Goal: Information Seeking & Learning: Find specific page/section

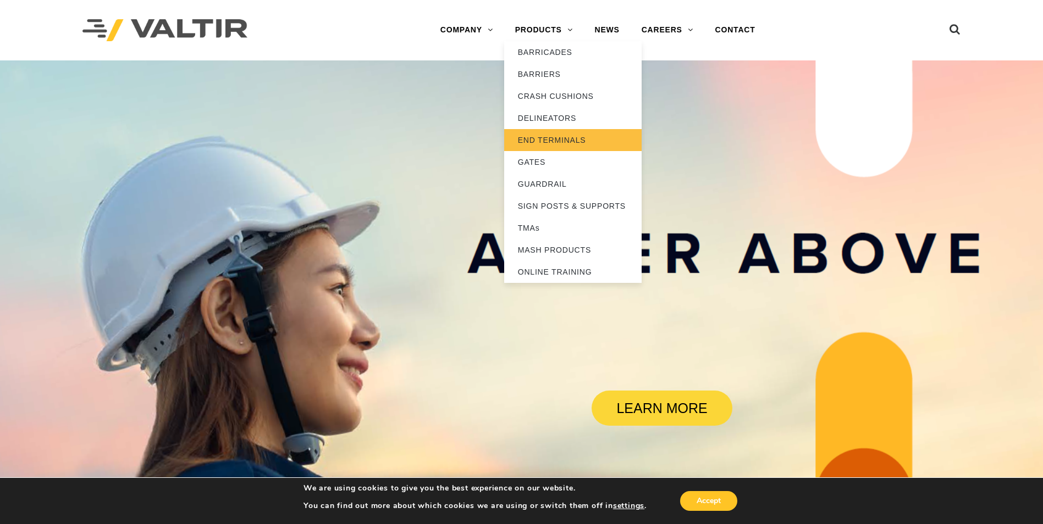
click at [552, 140] on link "END TERMINALS" at bounding box center [572, 140] width 137 height 22
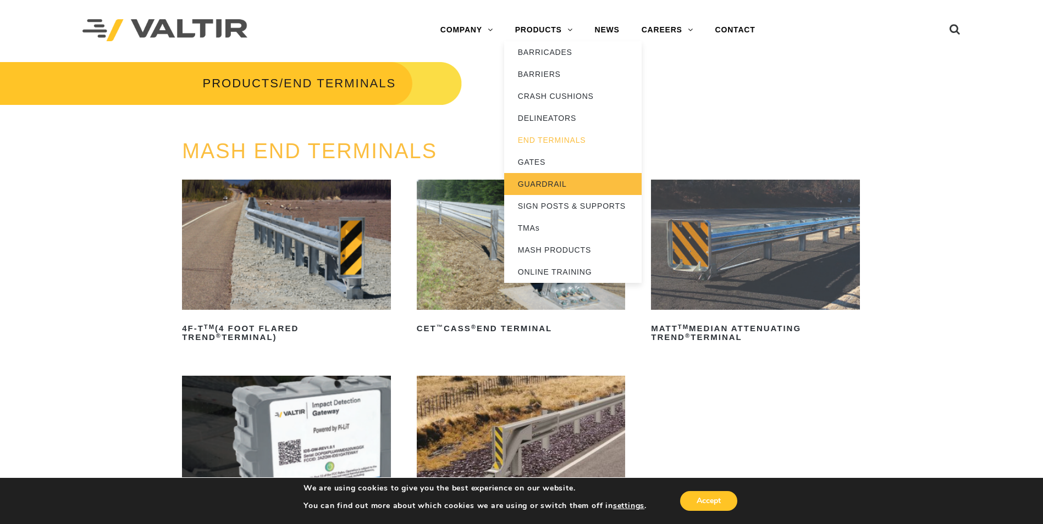
click at [556, 185] on link "GUARDRAIL" at bounding box center [572, 184] width 137 height 22
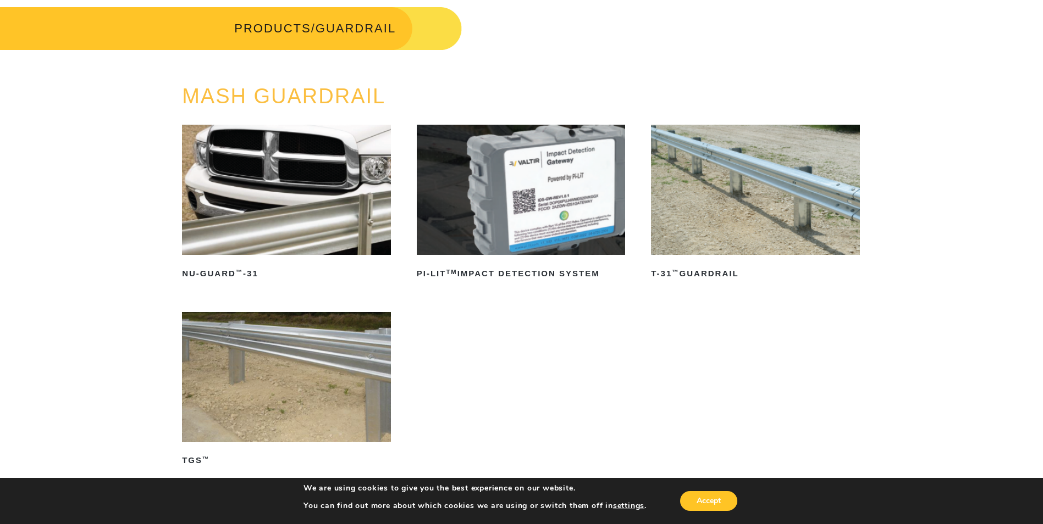
scroll to position [110, 0]
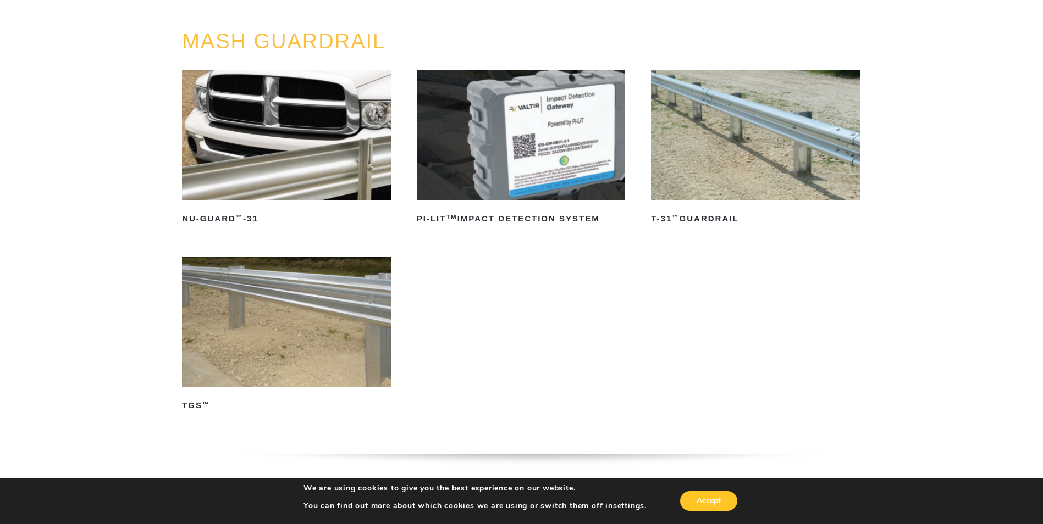
click at [696, 155] on img at bounding box center [755, 135] width 209 height 130
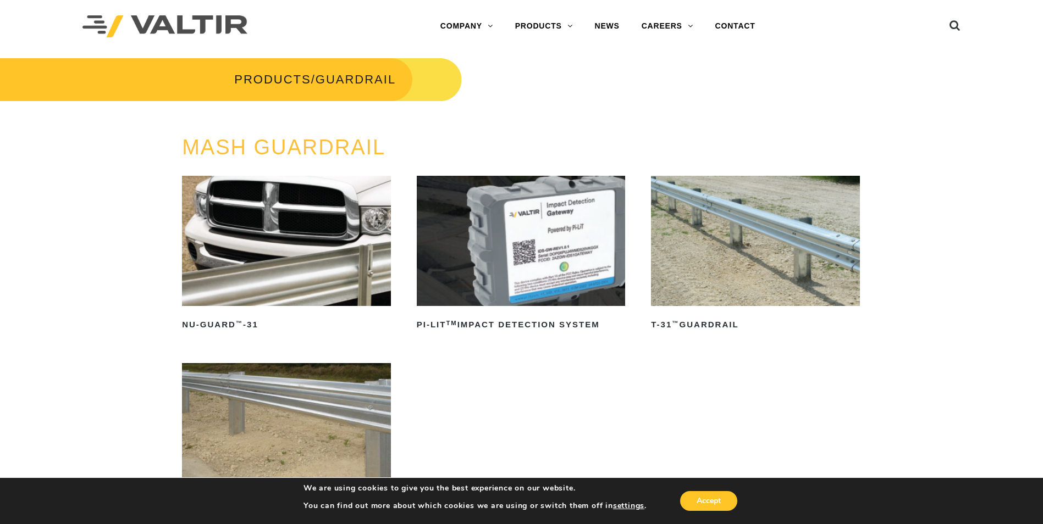
scroll to position [0, 0]
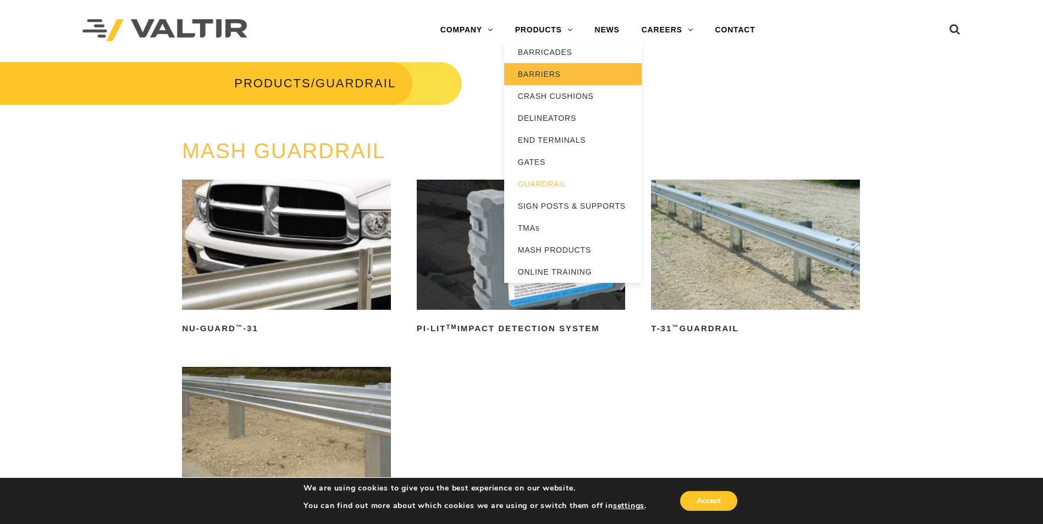
click at [539, 73] on link "BARRIERS" at bounding box center [572, 74] width 137 height 22
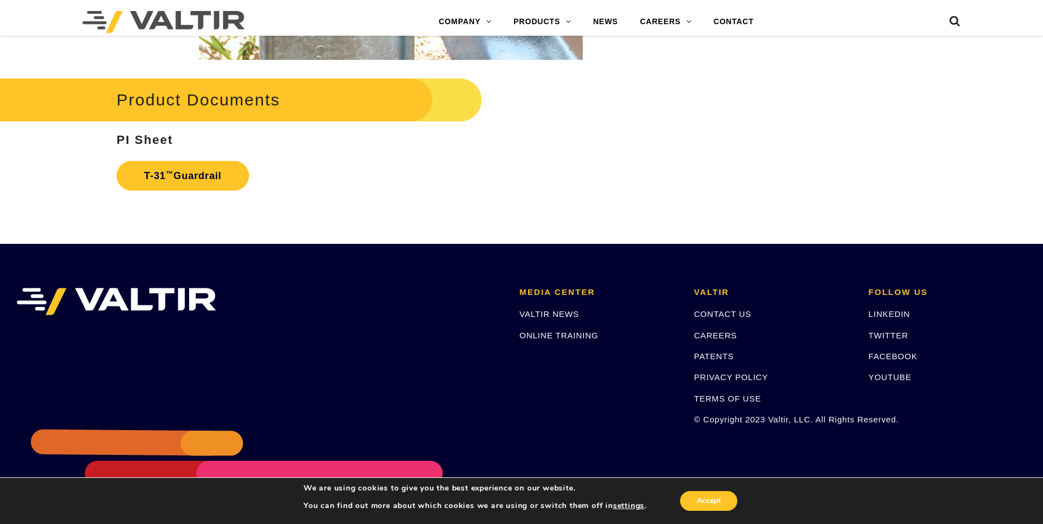
scroll to position [1969, 0]
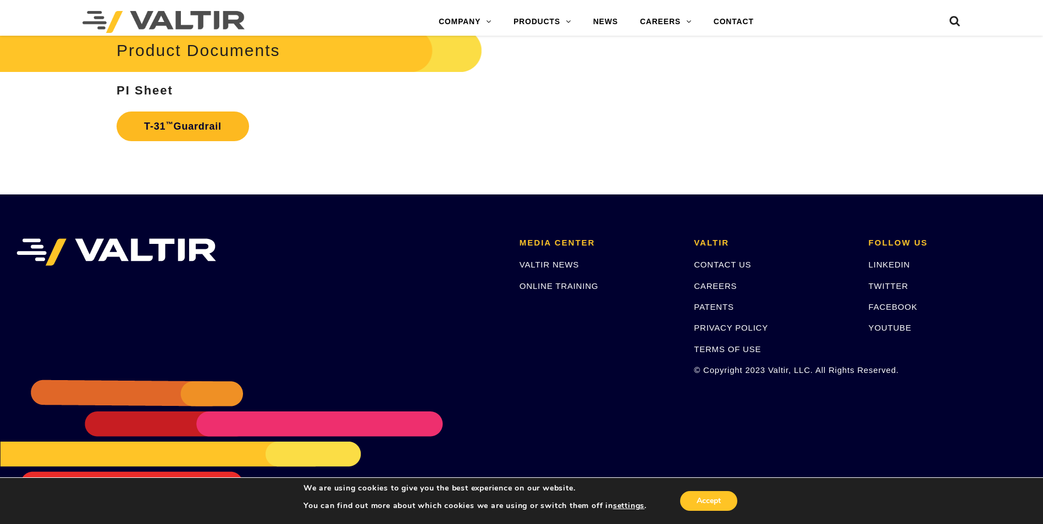
click at [210, 132] on link "T-31 ™ Guardrail" at bounding box center [183, 127] width 132 height 30
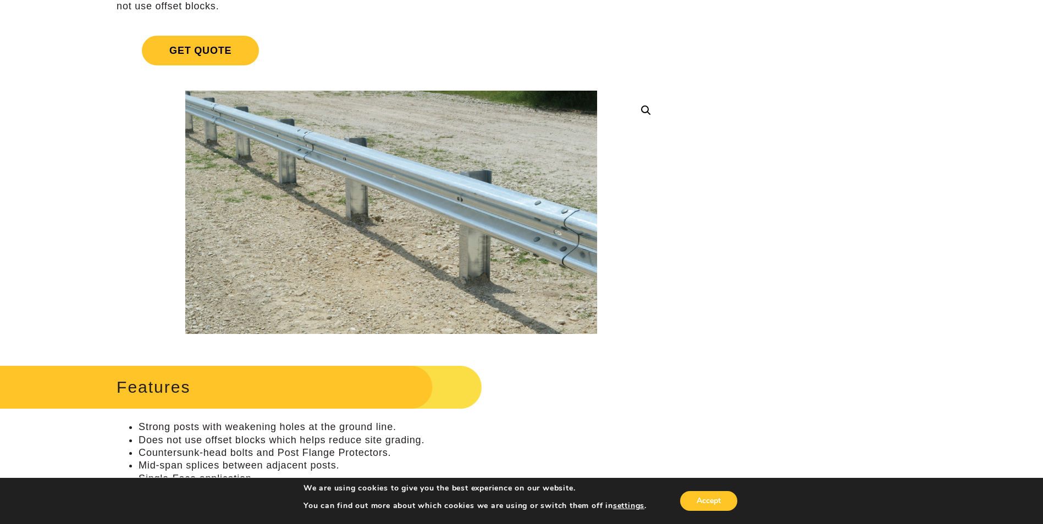
scroll to position [155, 0]
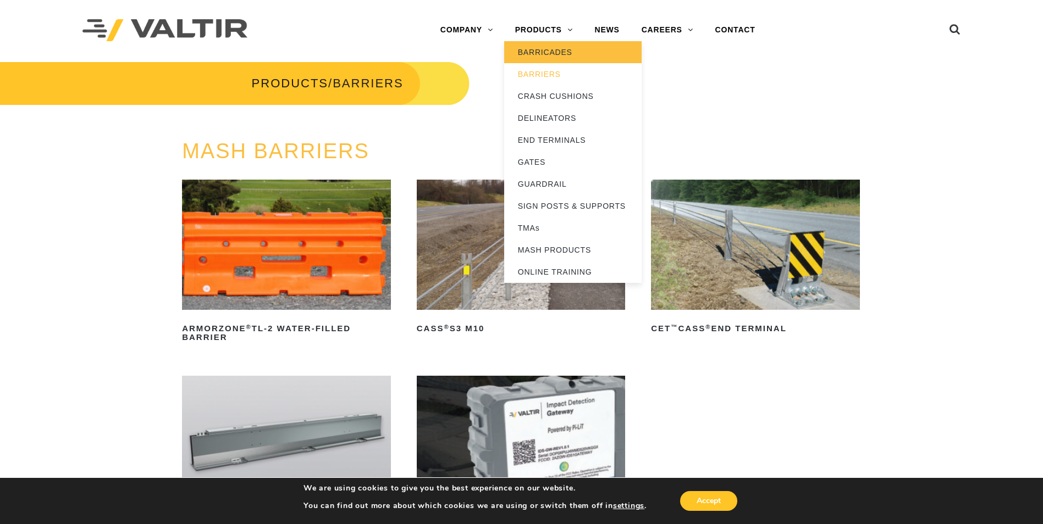
click at [550, 52] on link "BARRICADES" at bounding box center [572, 52] width 137 height 22
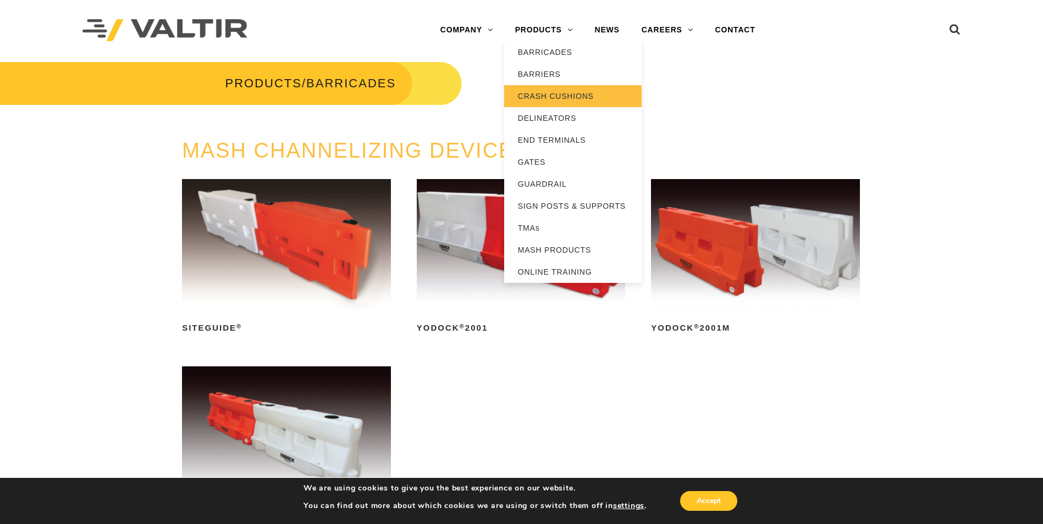
click at [545, 95] on link "CRASH CUSHIONS" at bounding box center [572, 96] width 137 height 22
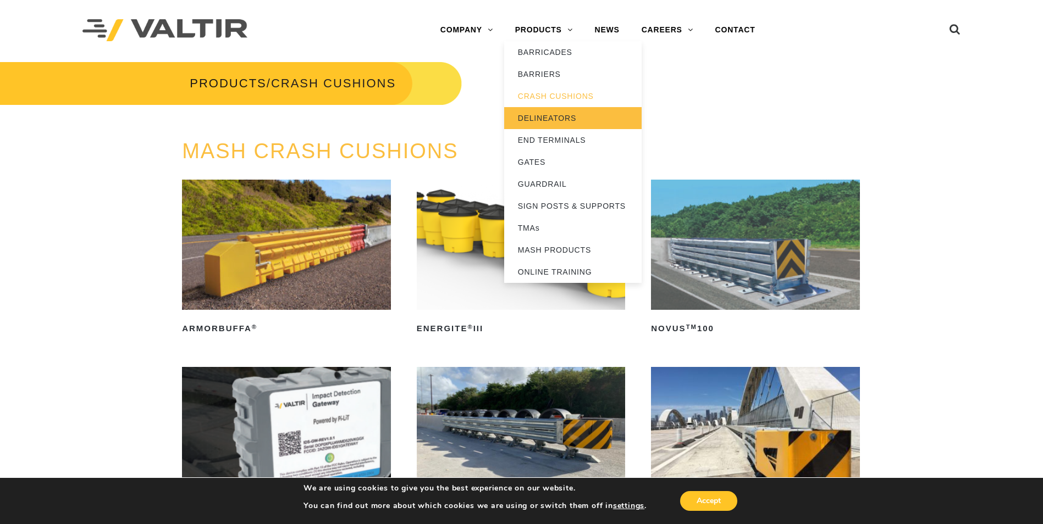
click at [539, 121] on link "DELINEATORS" at bounding box center [572, 118] width 137 height 22
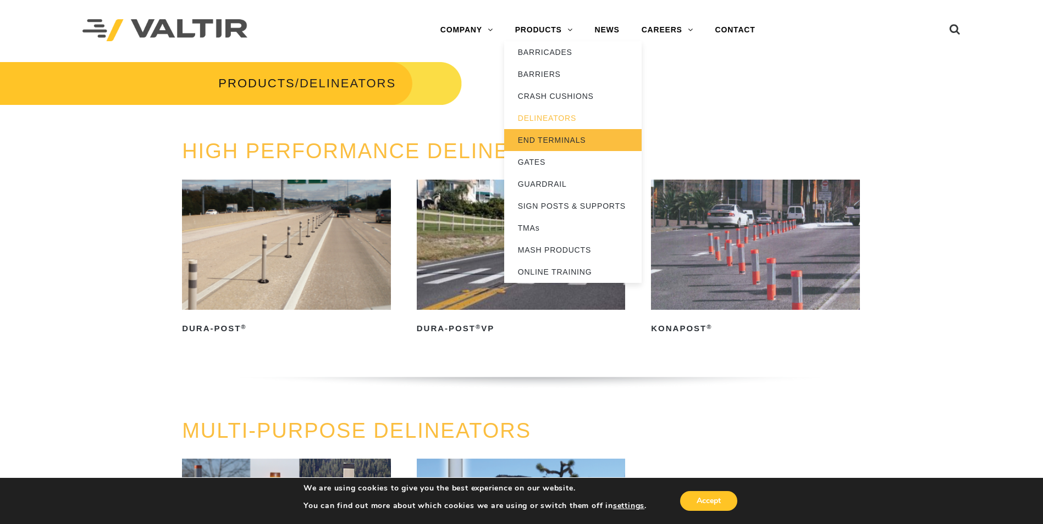
click at [541, 145] on link "END TERMINALS" at bounding box center [572, 140] width 137 height 22
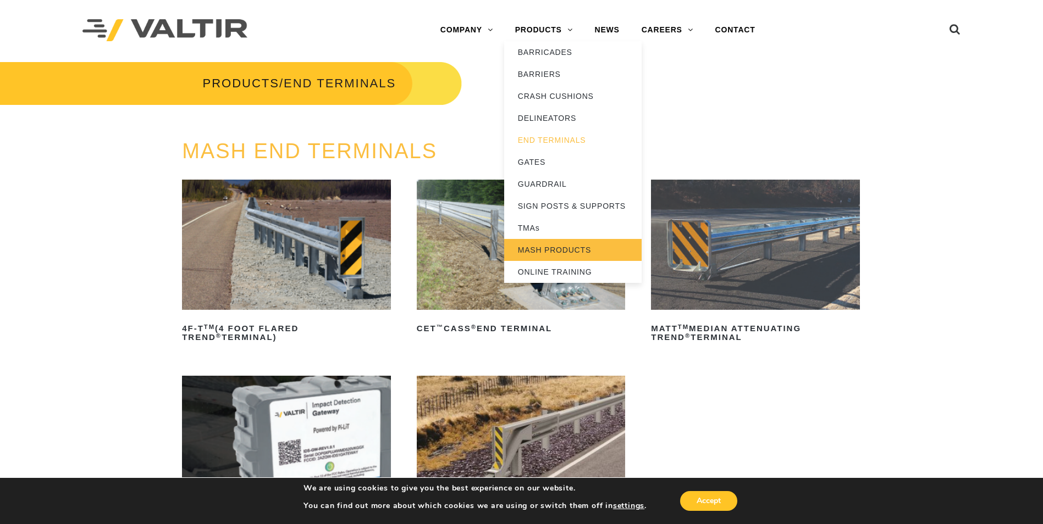
click at [558, 251] on link "MASH PRODUCTS" at bounding box center [572, 250] width 137 height 22
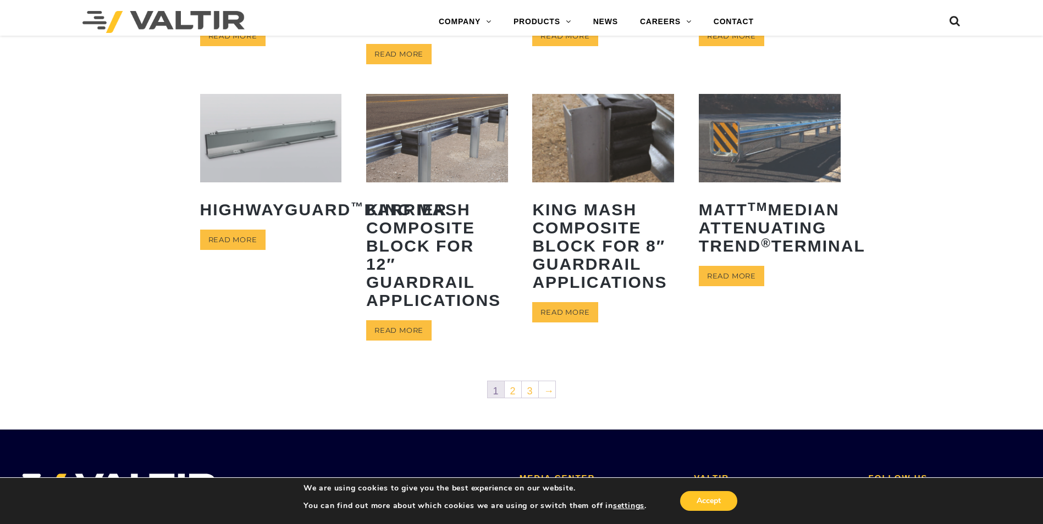
scroll to position [488, 0]
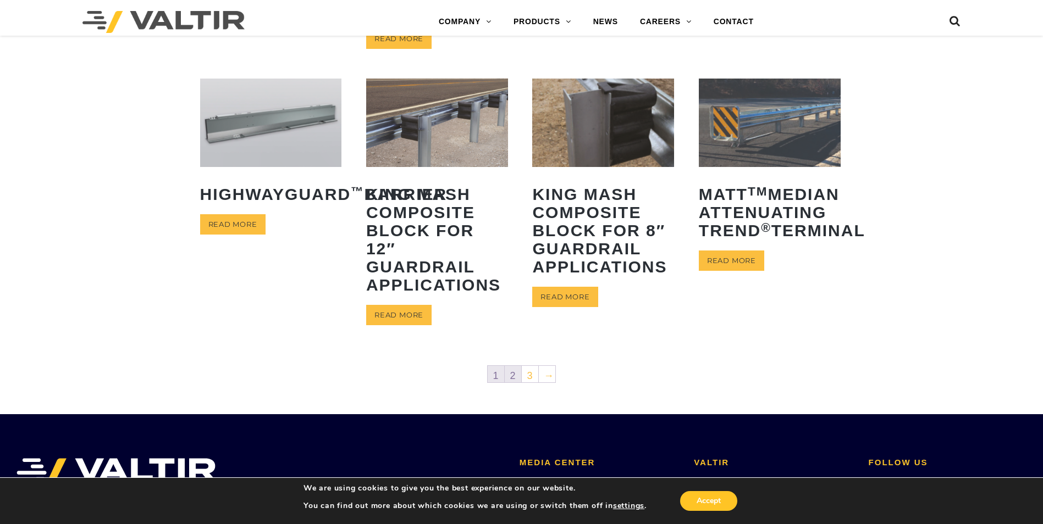
click at [513, 374] on link "2" at bounding box center [513, 374] width 16 height 16
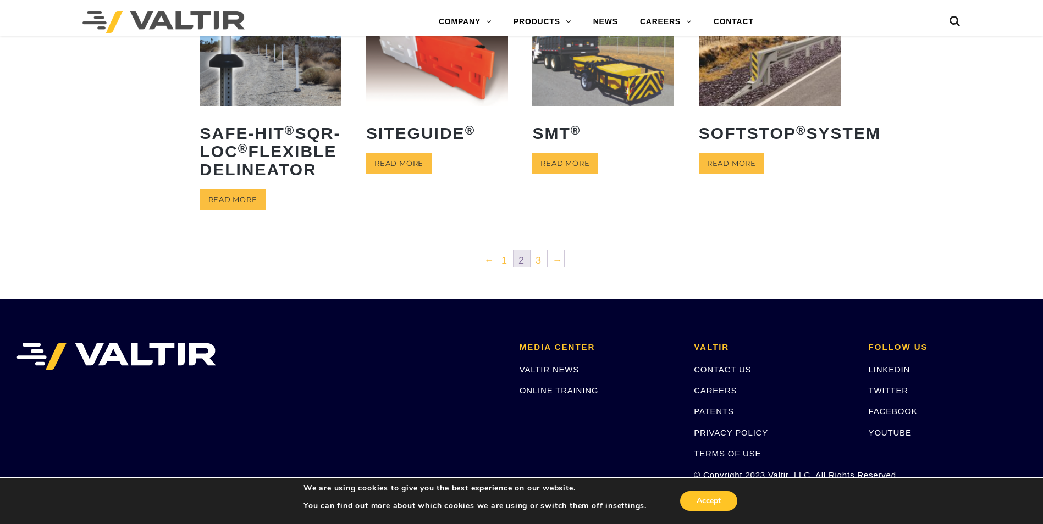
scroll to position [660, 0]
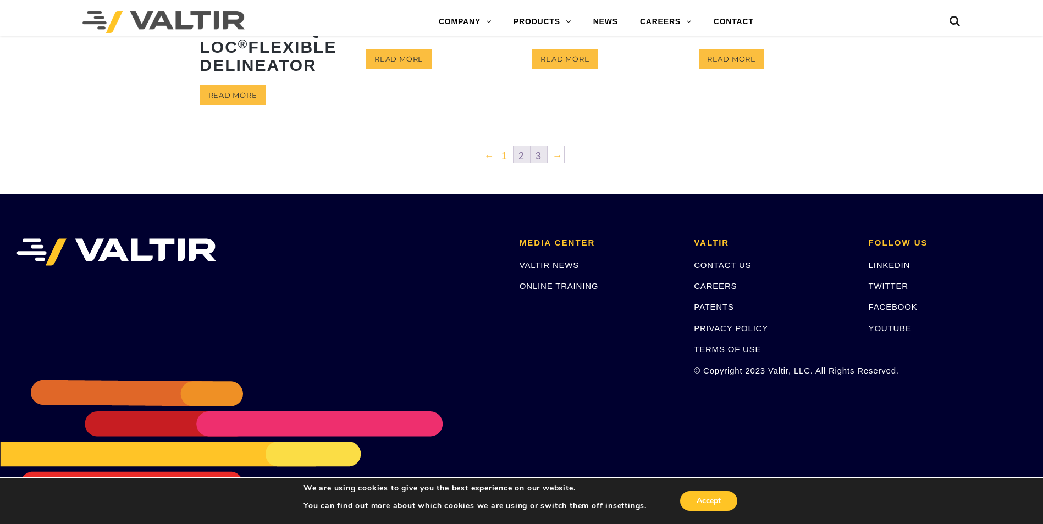
click at [536, 163] on link "3" at bounding box center [538, 154] width 16 height 16
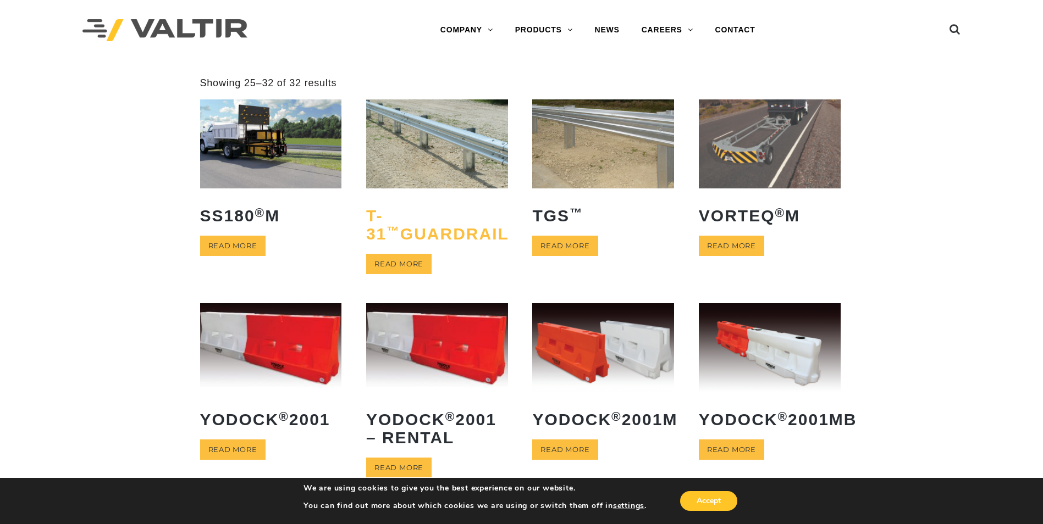
click at [437, 228] on h2 "T-31 ™ Guardrail" at bounding box center [437, 224] width 142 height 53
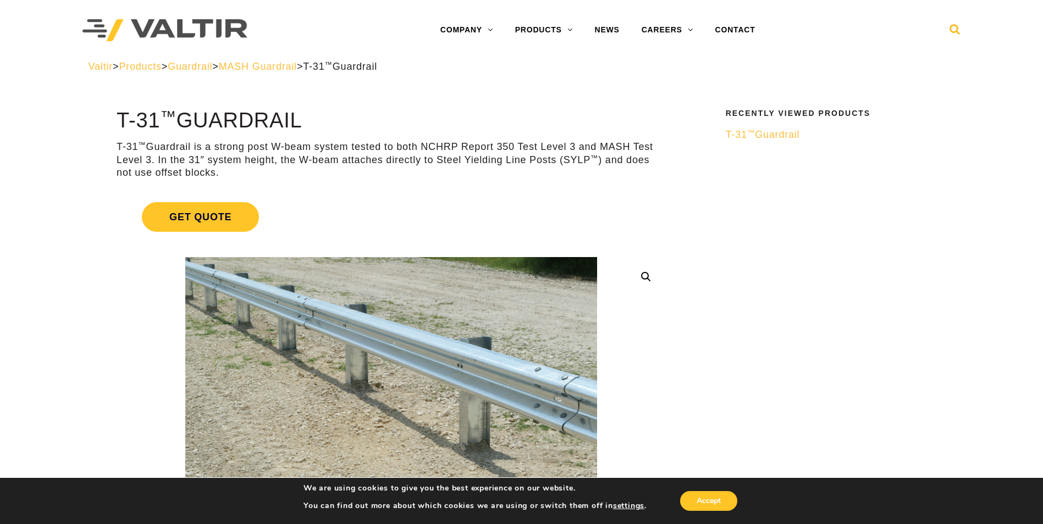
click at [958, 29] on icon at bounding box center [954, 32] width 11 height 16
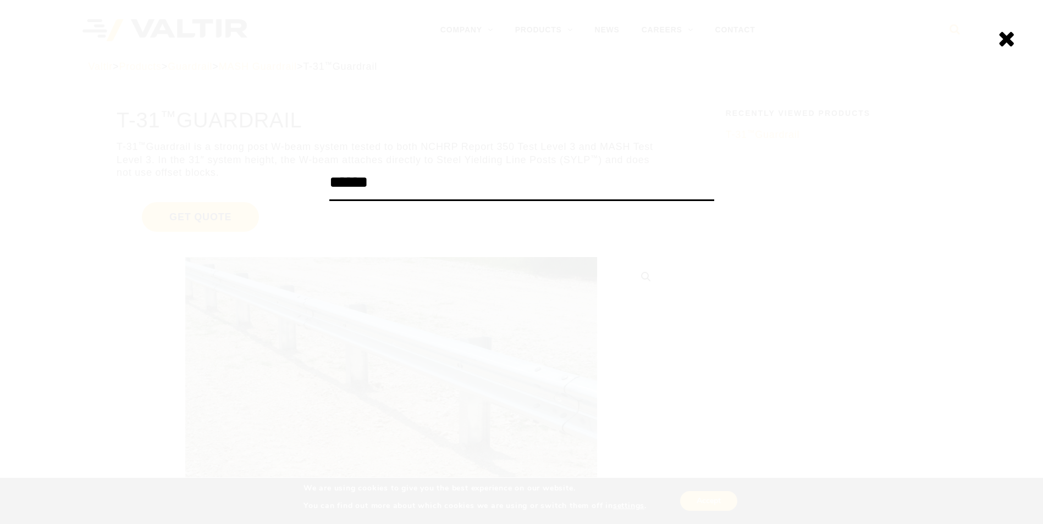
type input "******"
click input "******" at bounding box center [0, 0] width 0 height 0
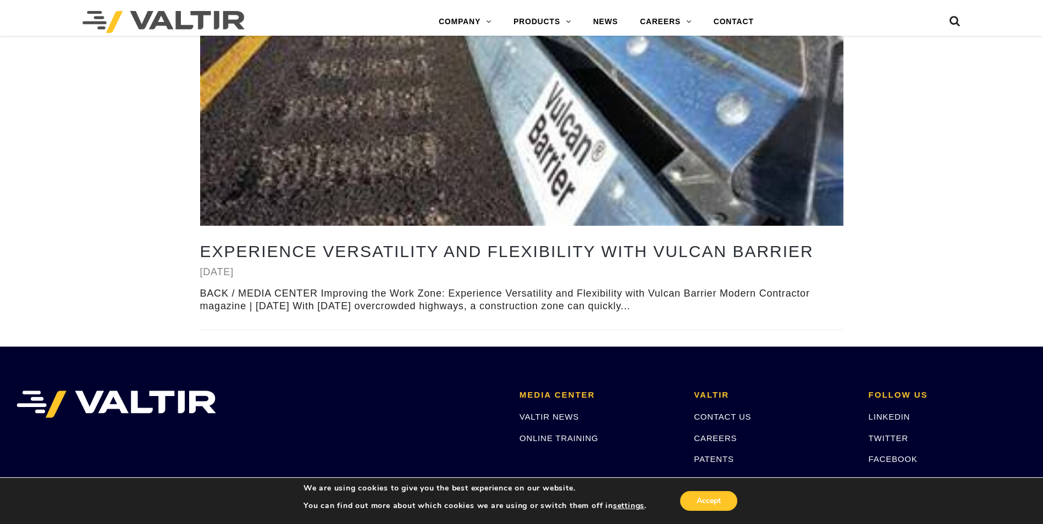
scroll to position [4657, 0]
